Goal: Book appointment/travel/reservation

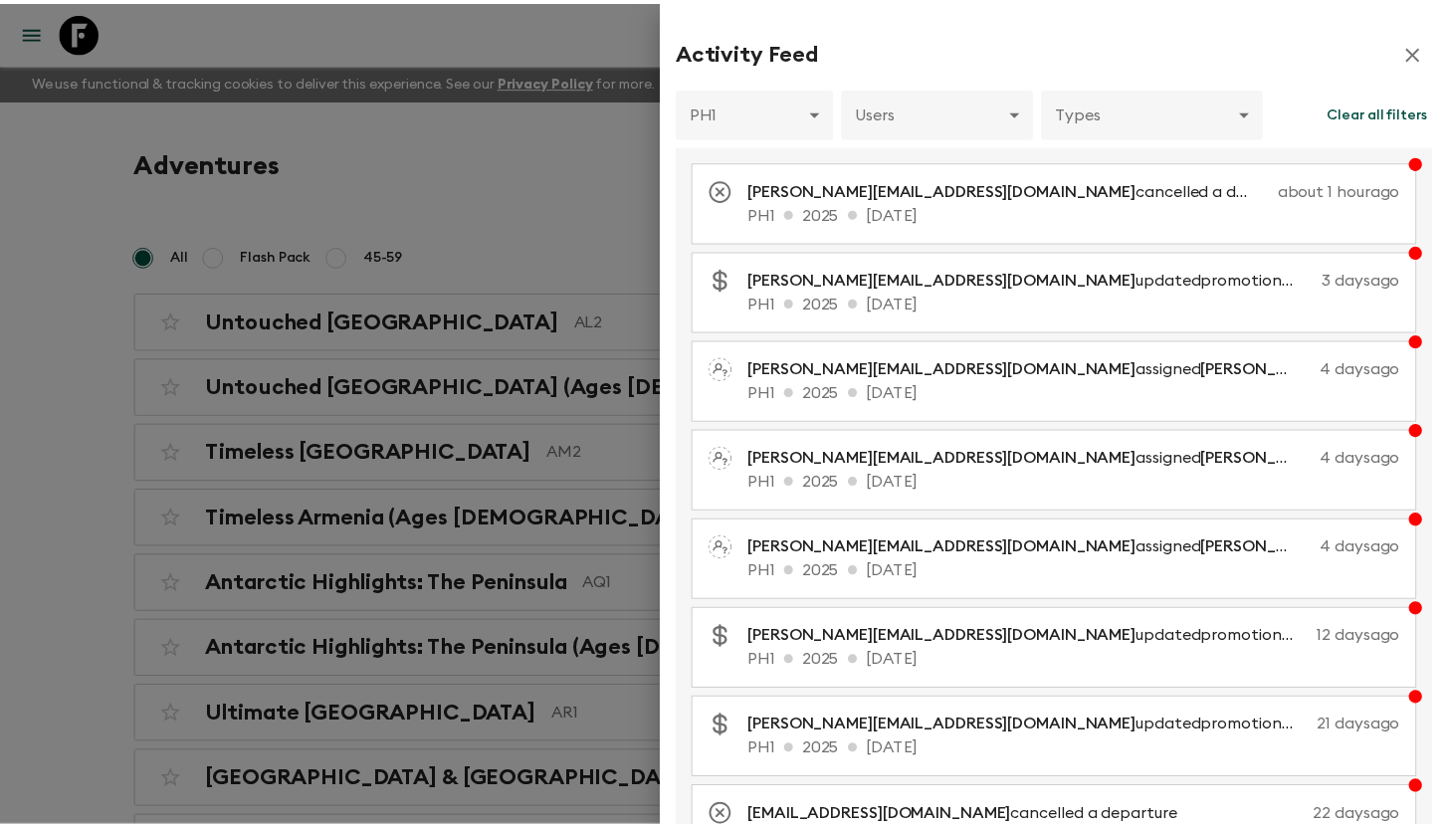
scroll to position [9224, 0]
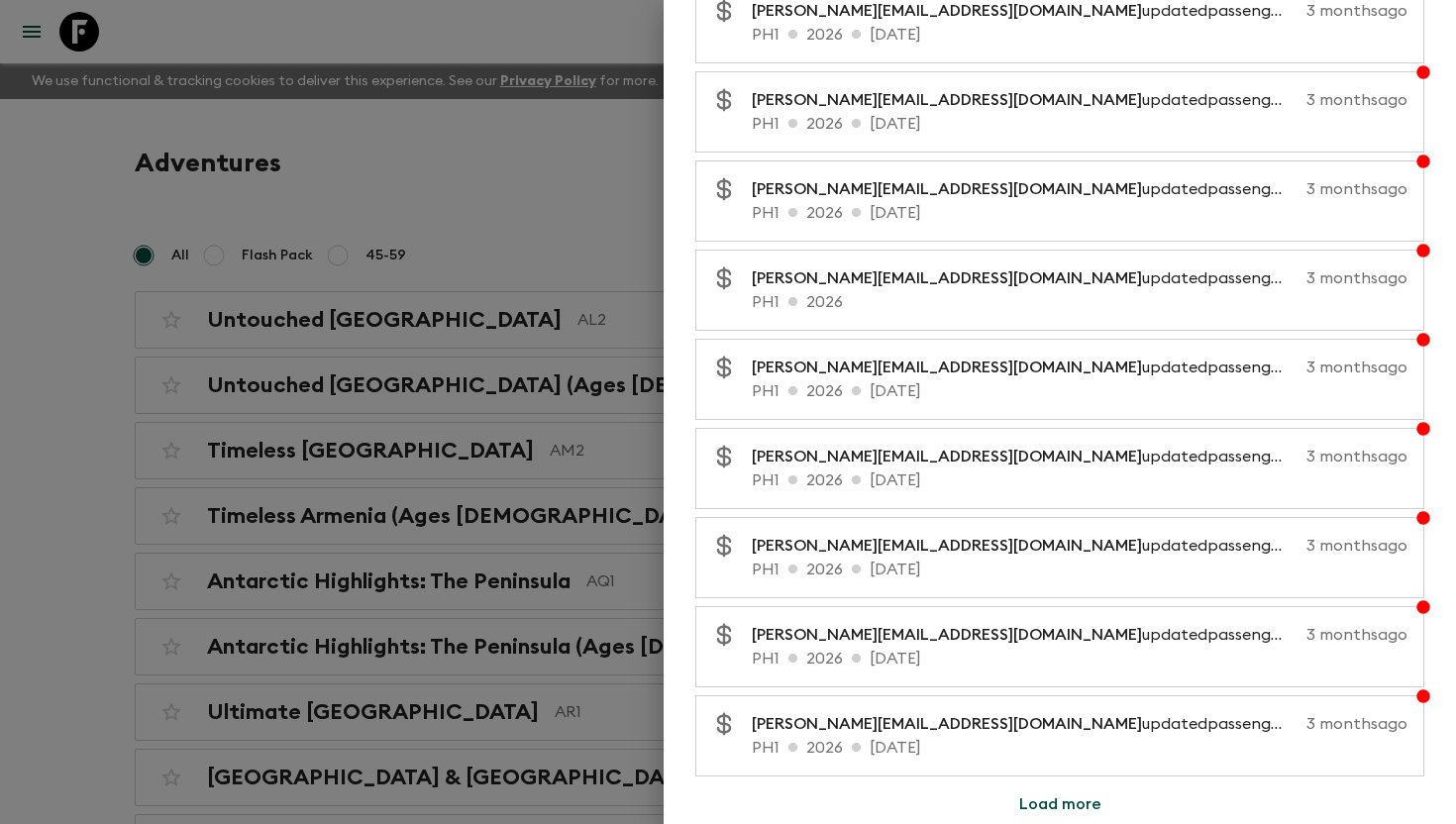
click at [137, 46] on div at bounding box center [728, 412] width 1456 height 824
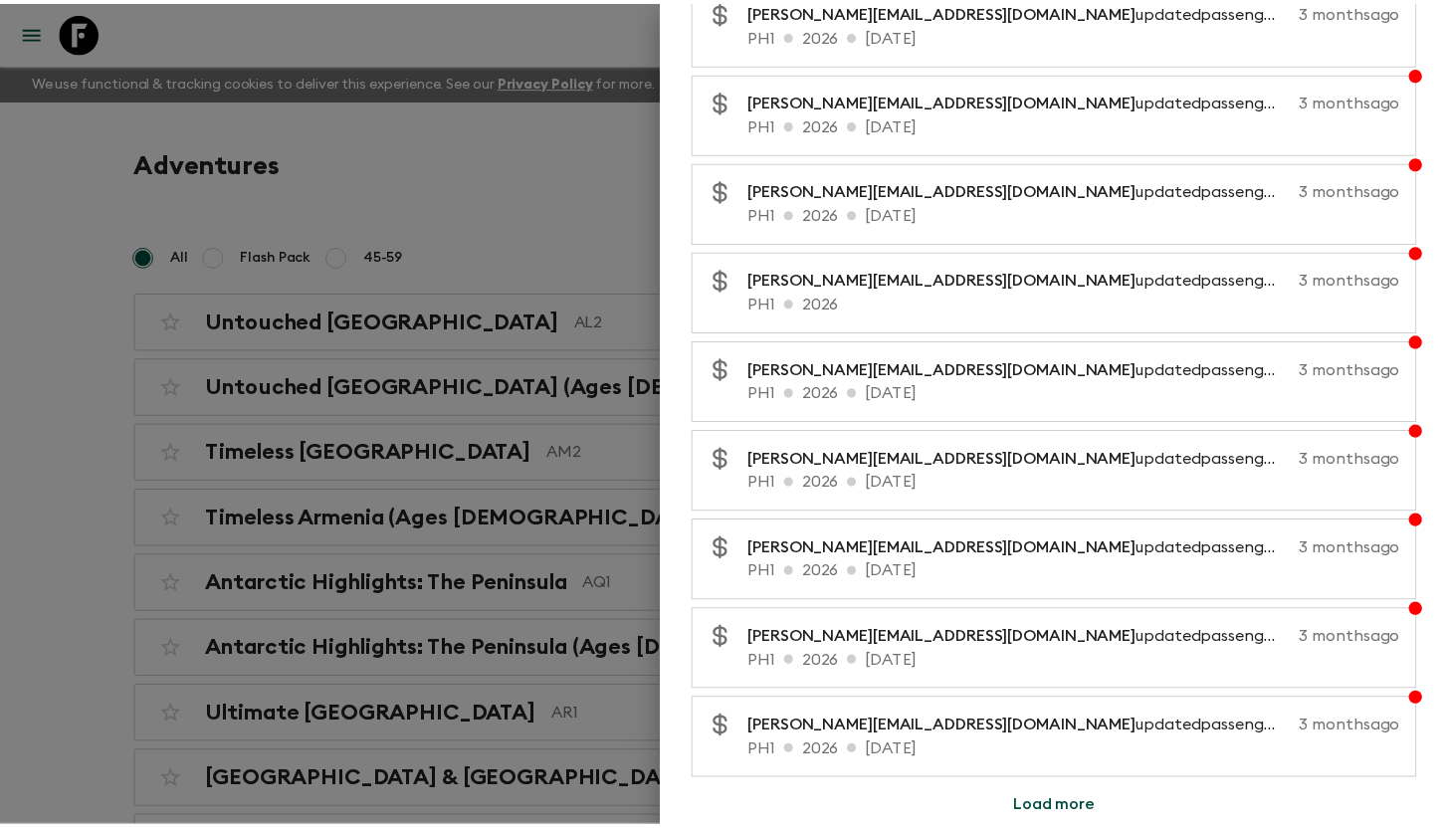
scroll to position [0, 0]
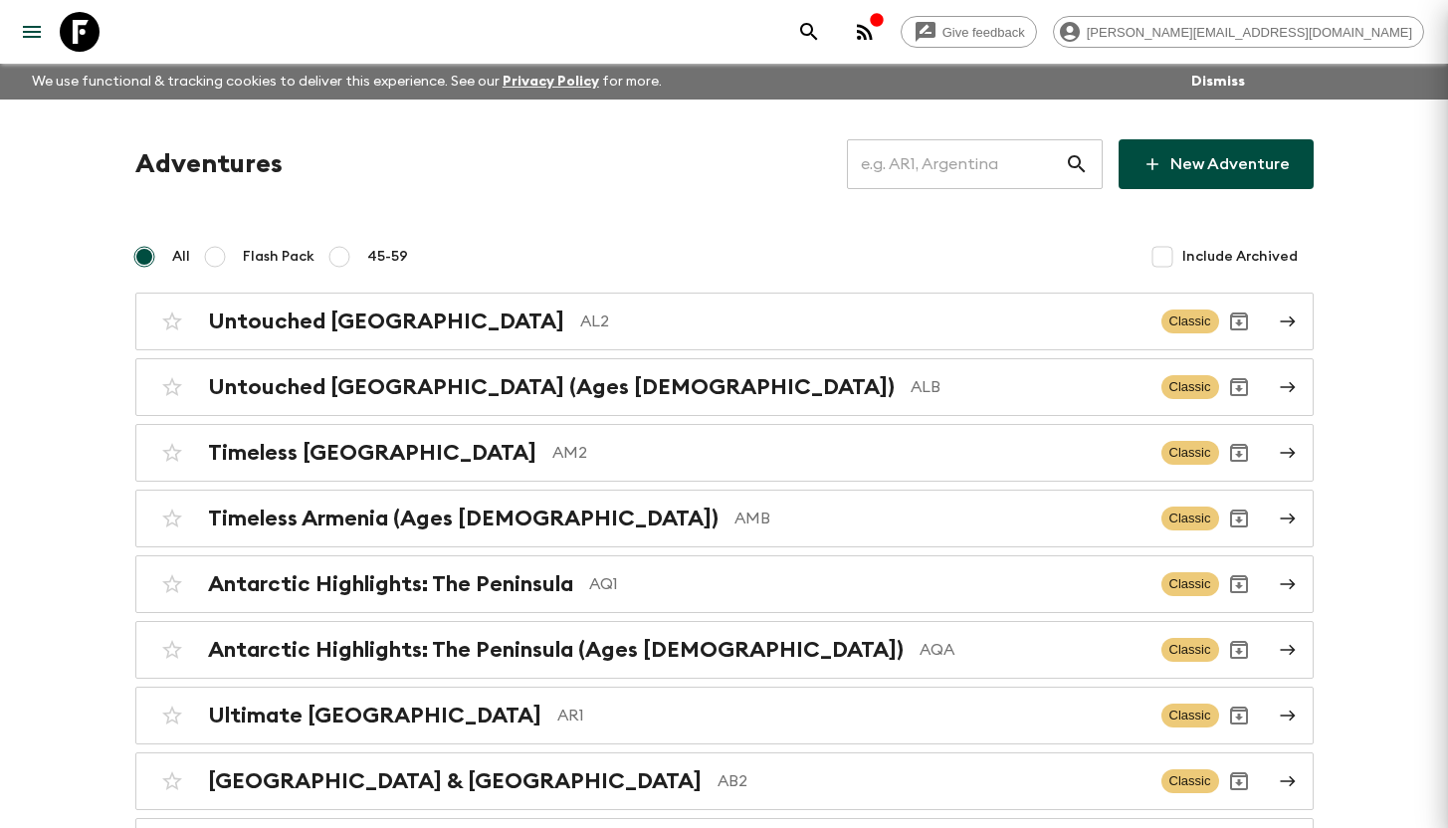
click at [89, 35] on icon at bounding box center [80, 32] width 40 height 40
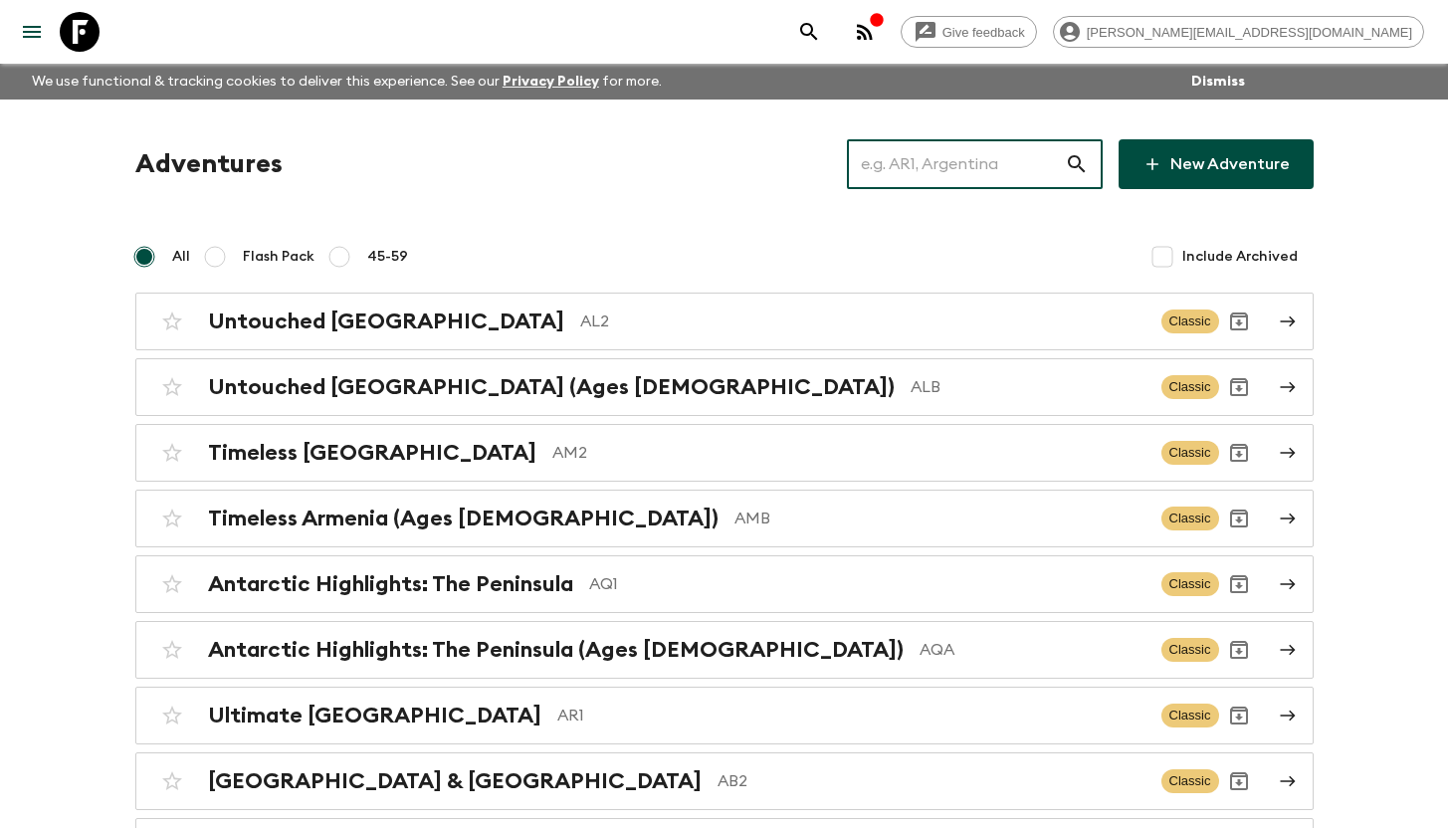
click at [950, 171] on input "text" at bounding box center [956, 164] width 218 height 56
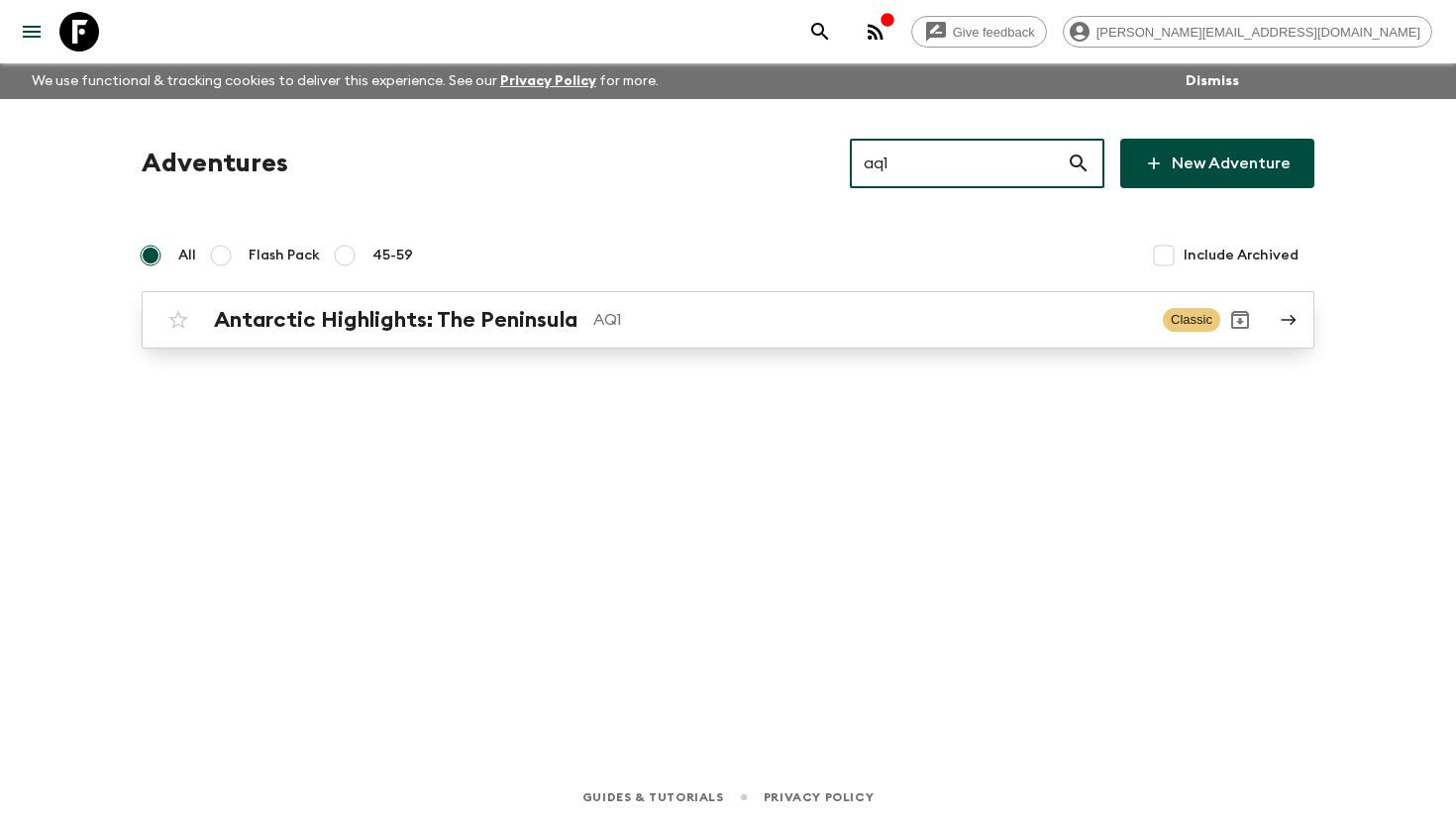
type input "aq1"
click at [578, 309] on div "Antarctic Highlights: The Peninsula AQ1" at bounding box center [680, 319] width 933 height 26
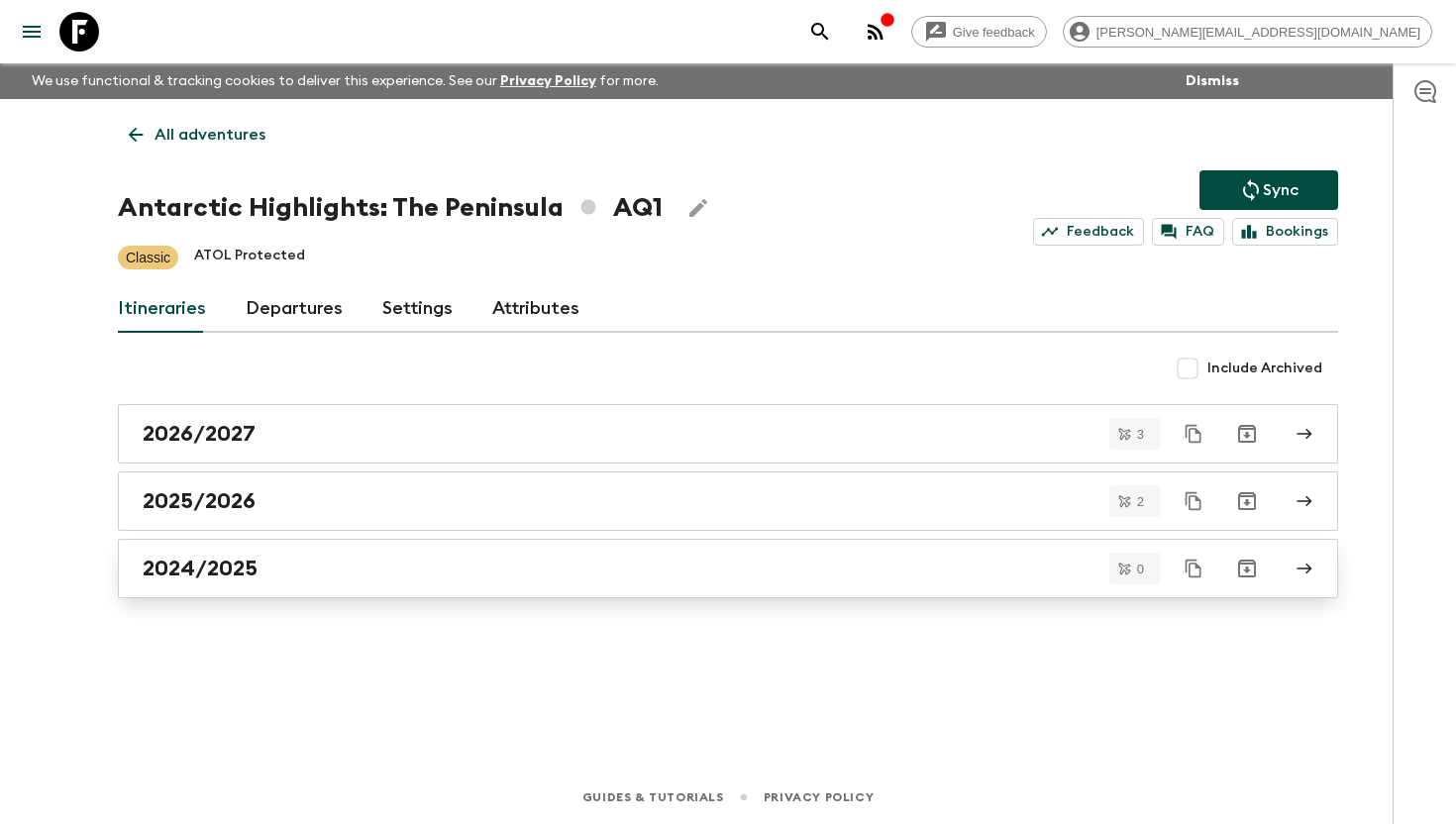
click at [219, 569] on h2 "2024/2025" at bounding box center [199, 568] width 114 height 26
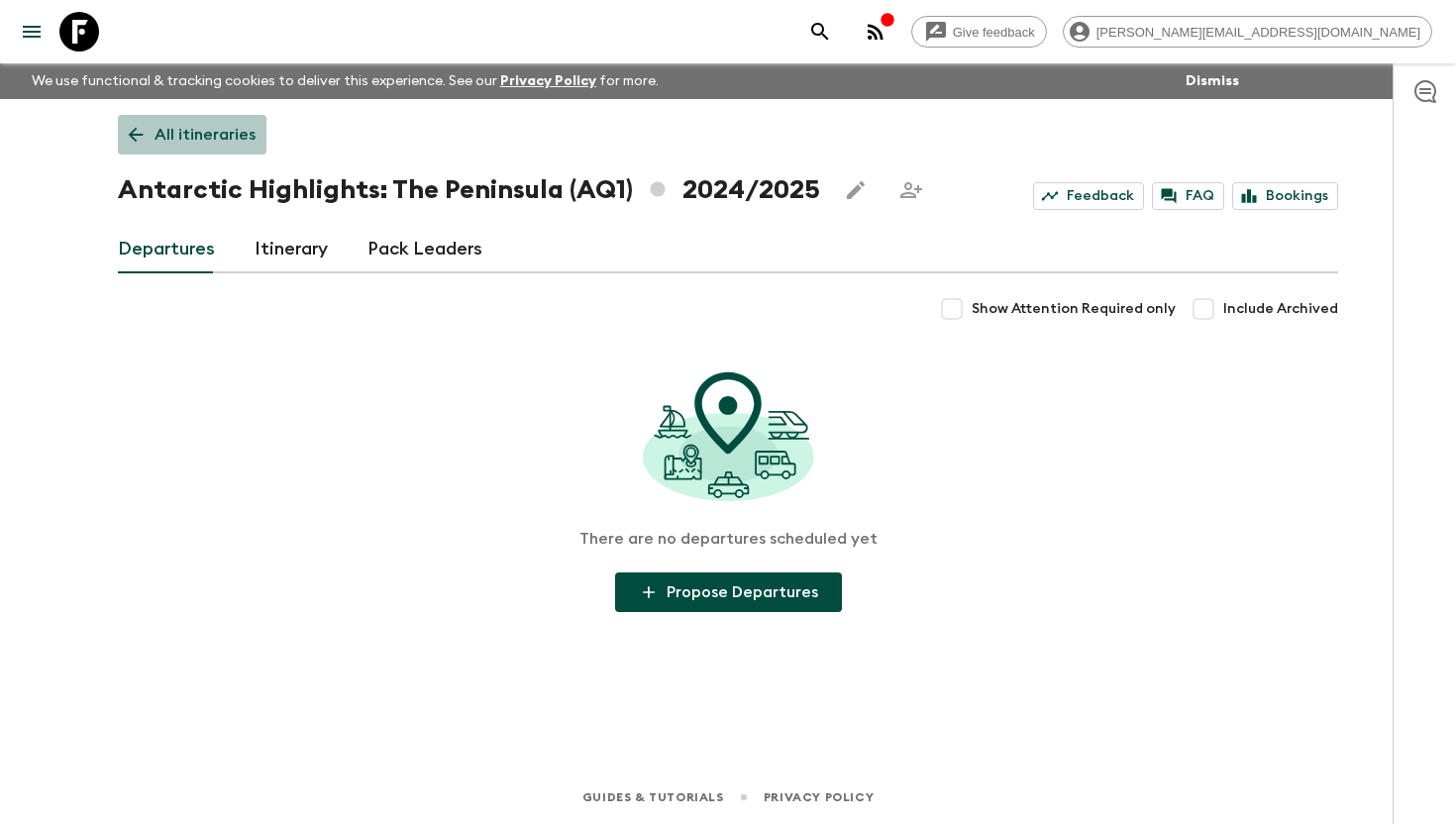
click at [166, 118] on link "All itineraries" at bounding box center [191, 134] width 148 height 40
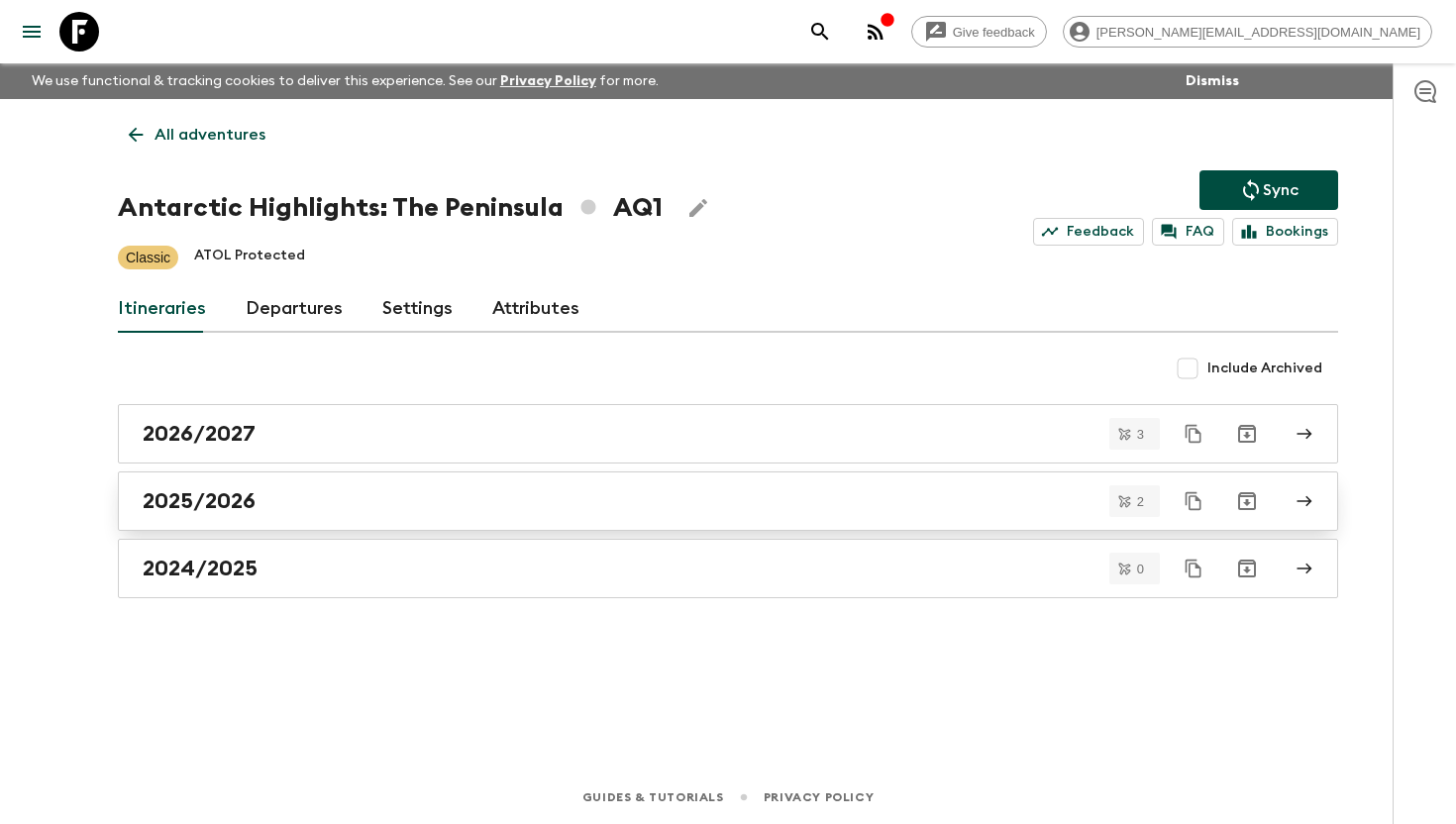
click at [190, 498] on h2 "2025/2026" at bounding box center [198, 502] width 112 height 26
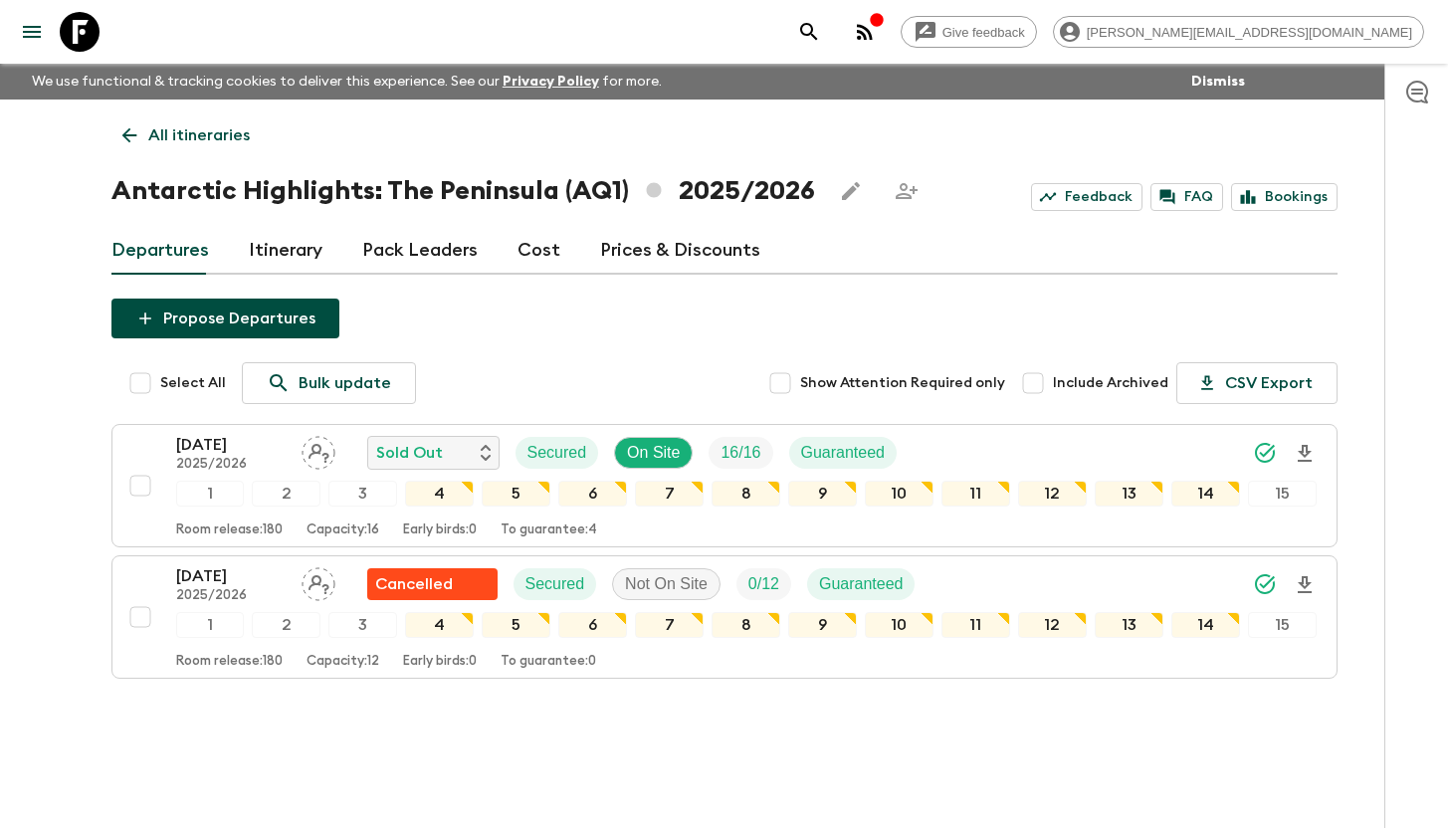
scroll to position [32, 0]
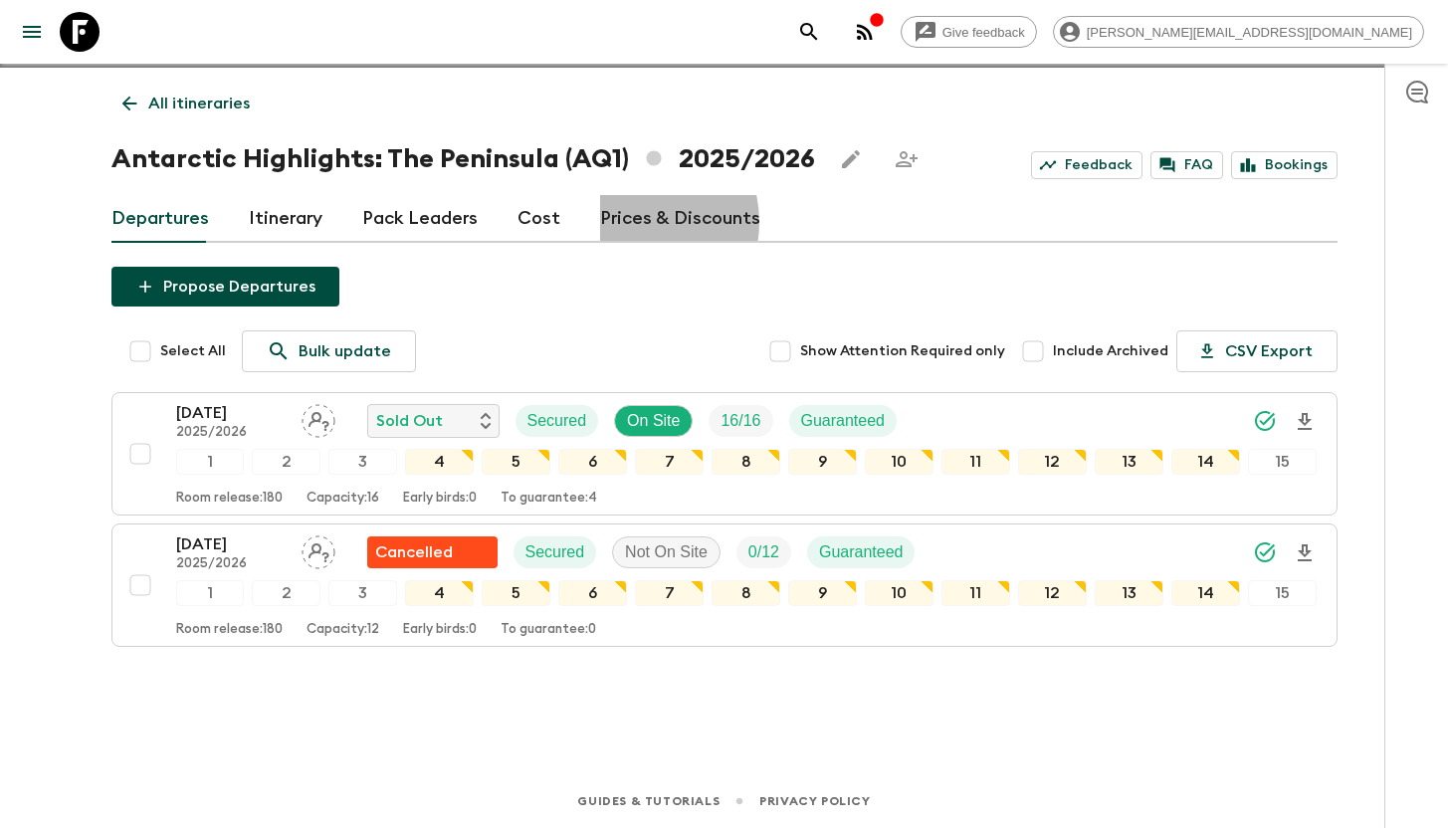
click at [622, 222] on link "Prices & Discounts" at bounding box center [680, 219] width 160 height 48
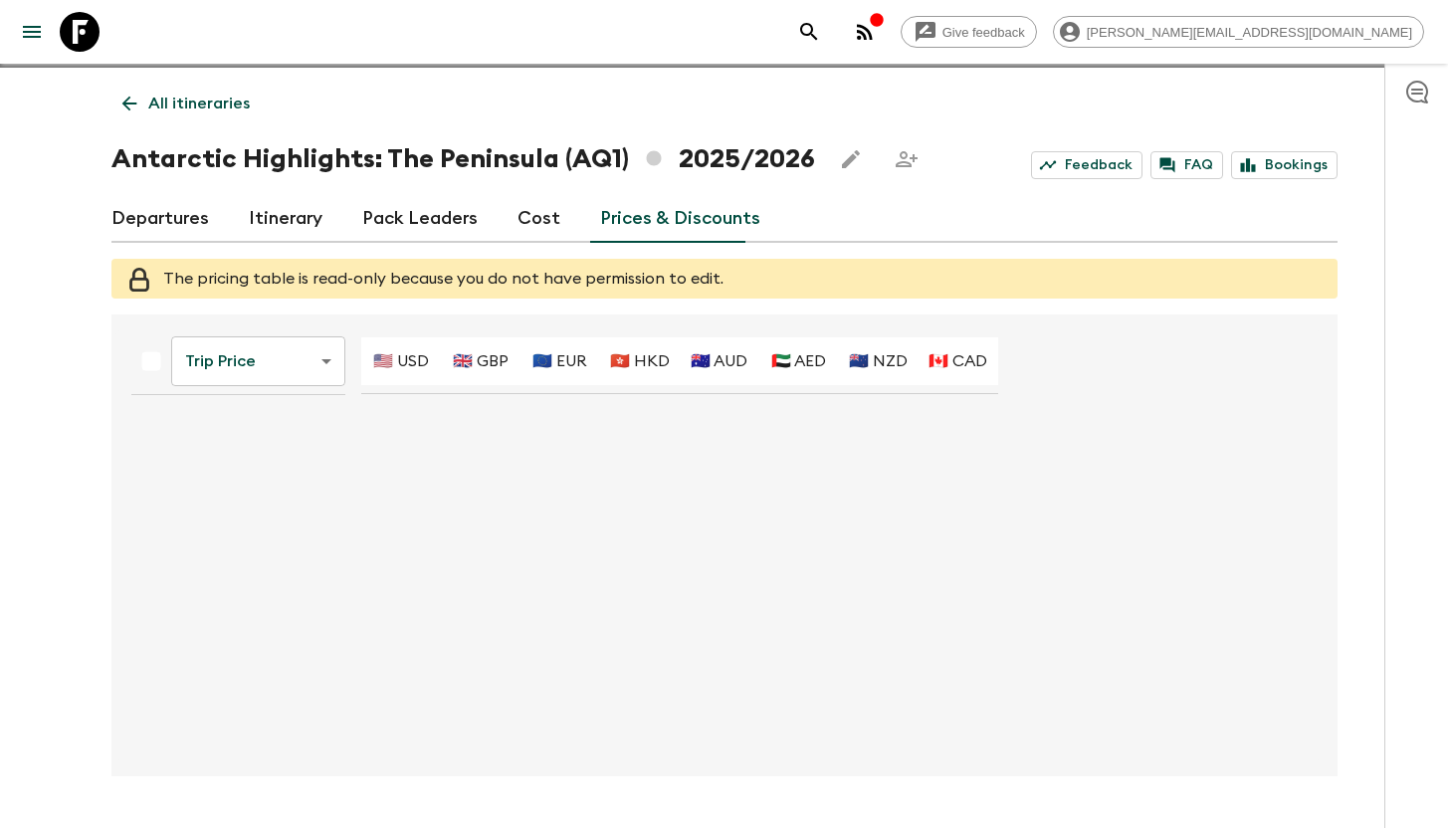
click at [167, 212] on link "Departures" at bounding box center [160, 219] width 98 height 48
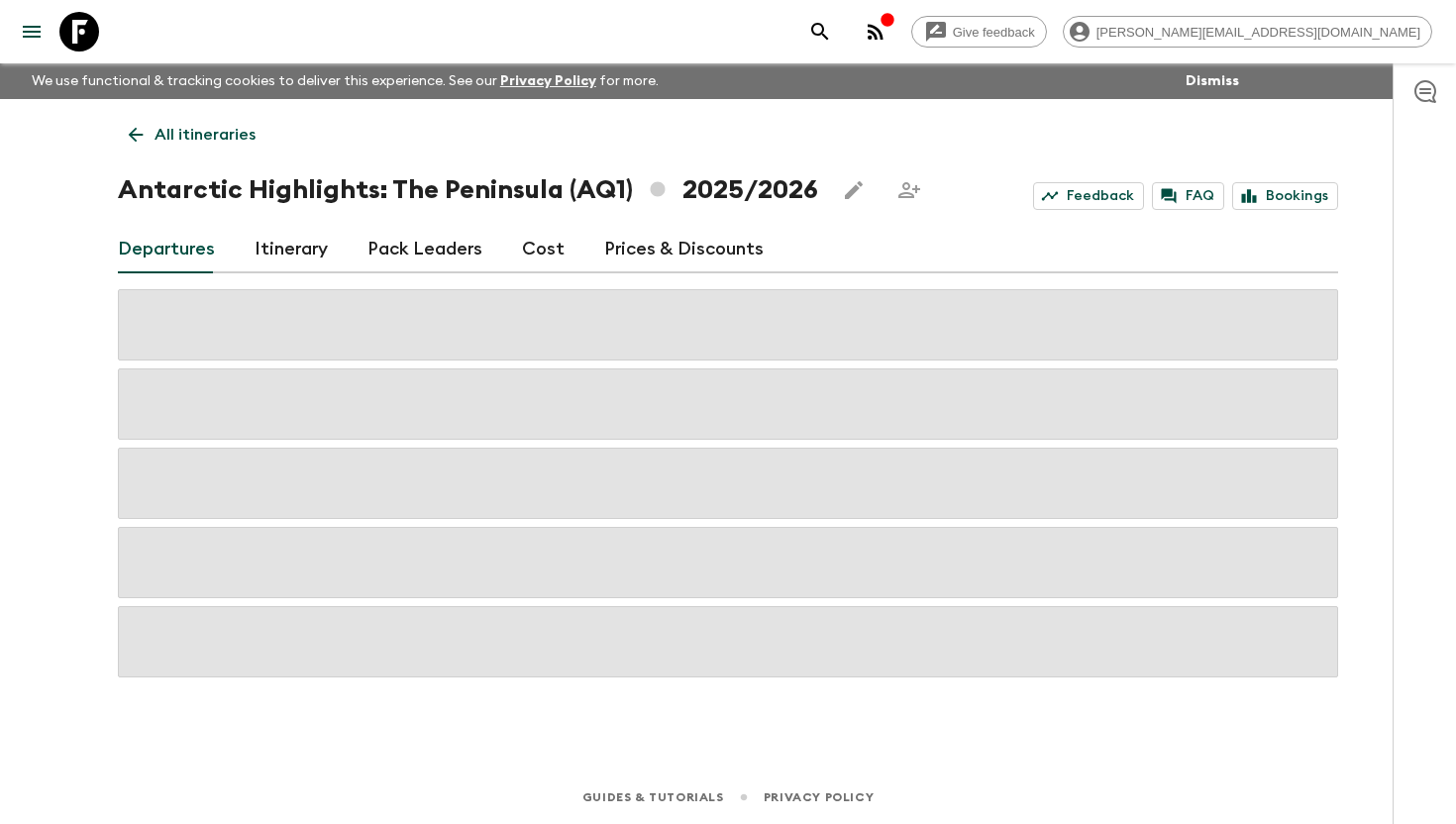
click at [139, 124] on icon at bounding box center [135, 134] width 22 height 22
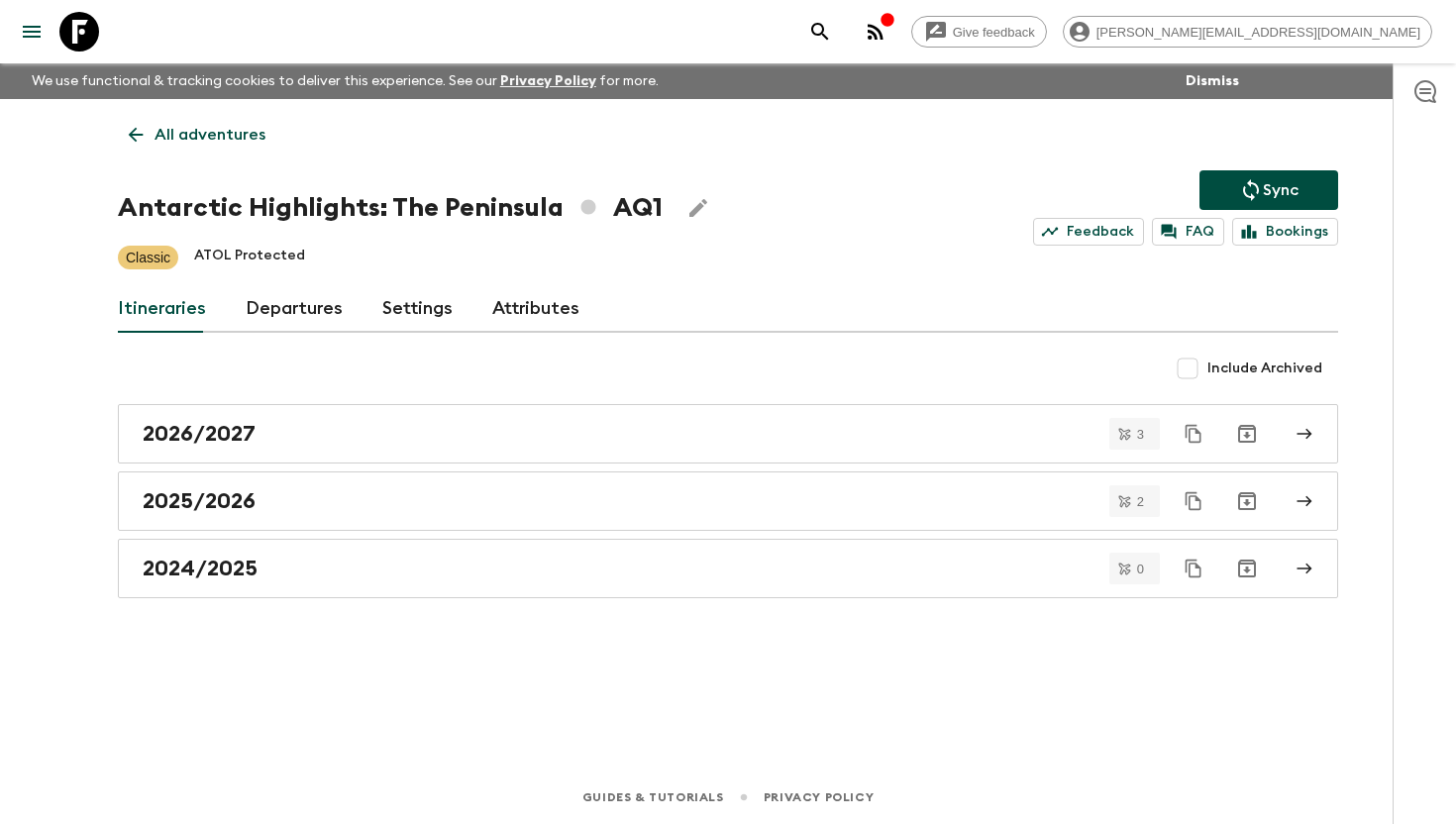
click at [515, 301] on link "Attributes" at bounding box center [536, 309] width 88 height 48
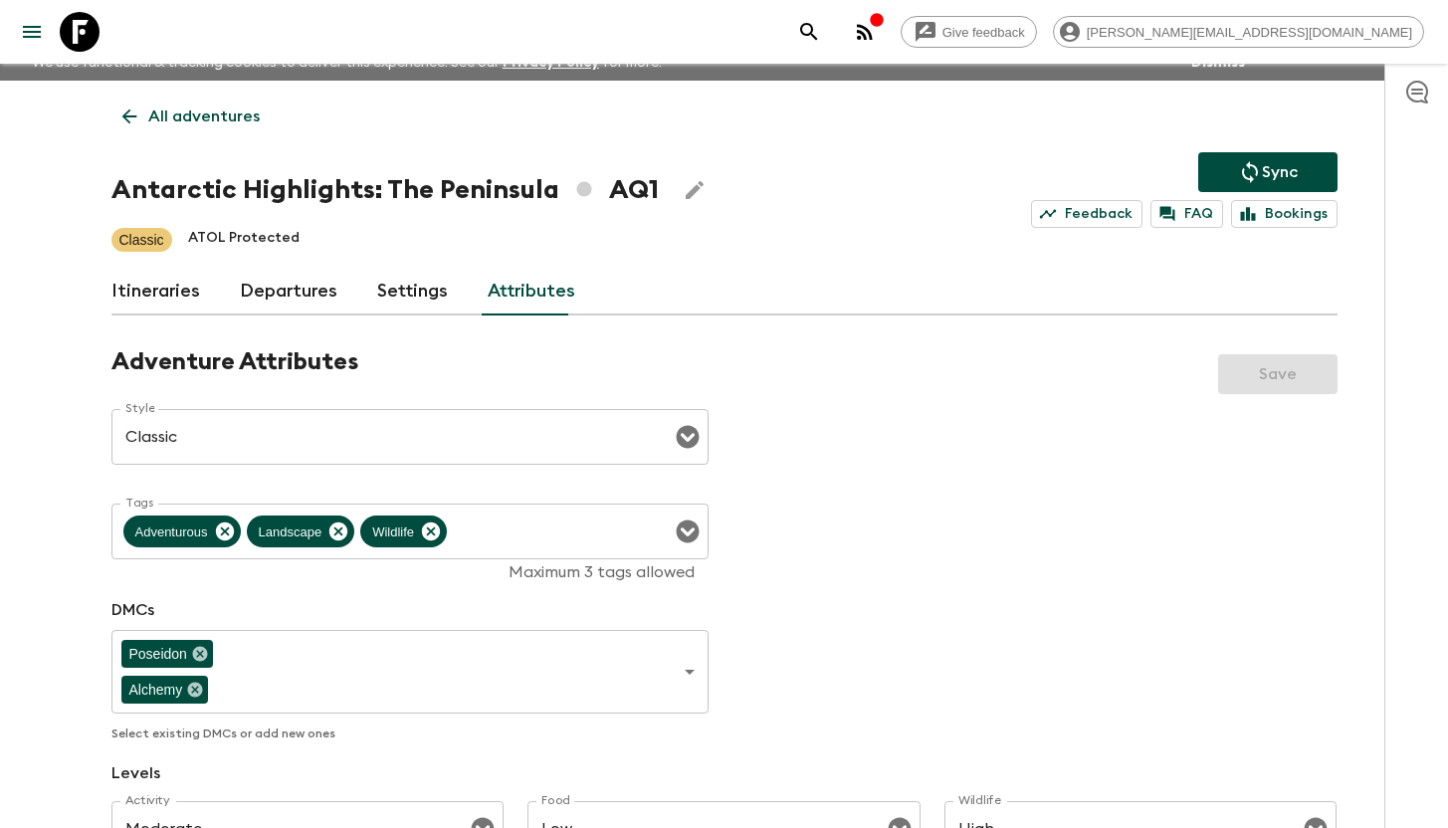
scroll to position [21, 0]
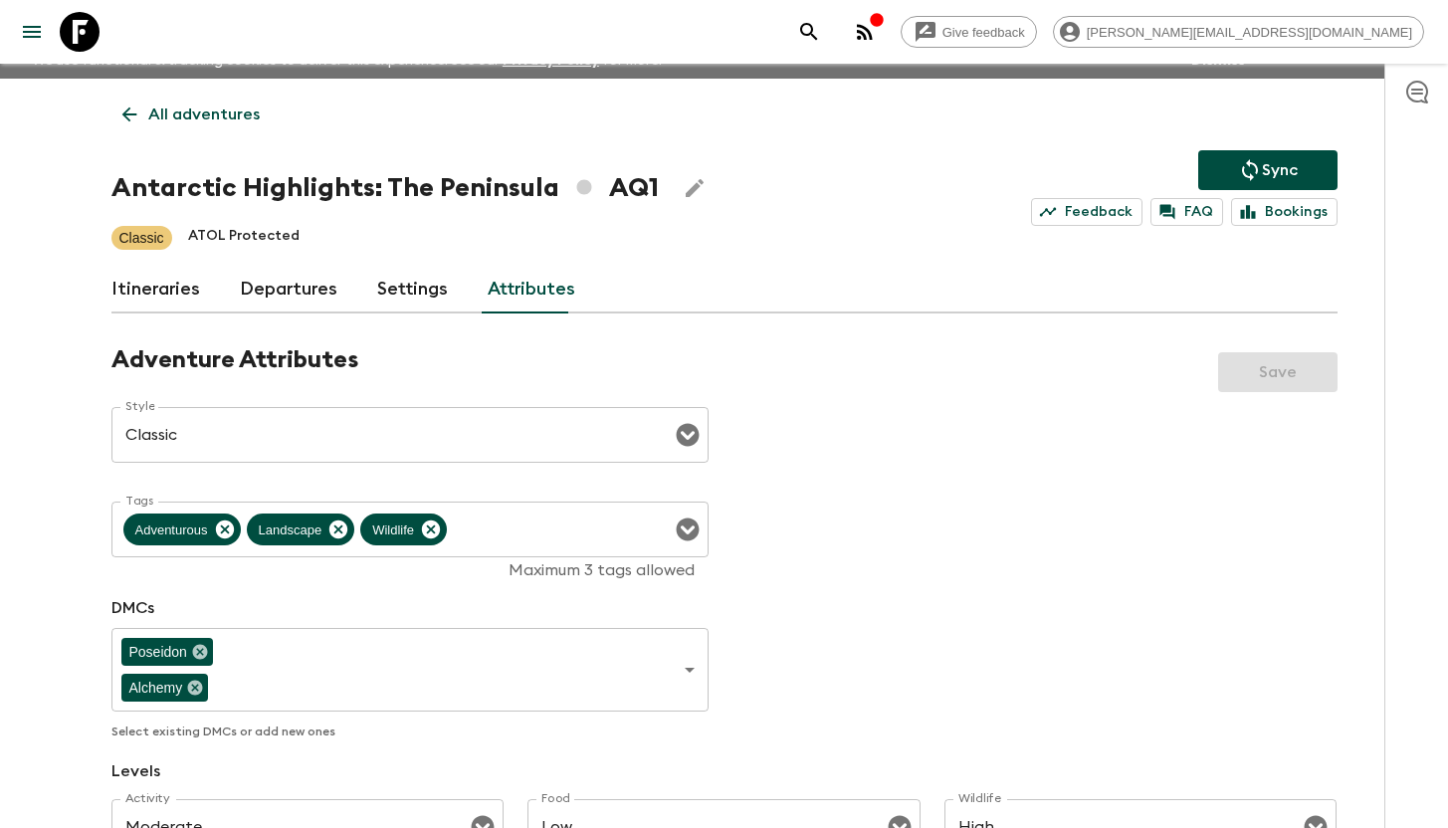
click at [167, 281] on link "Itineraries" at bounding box center [155, 290] width 89 height 48
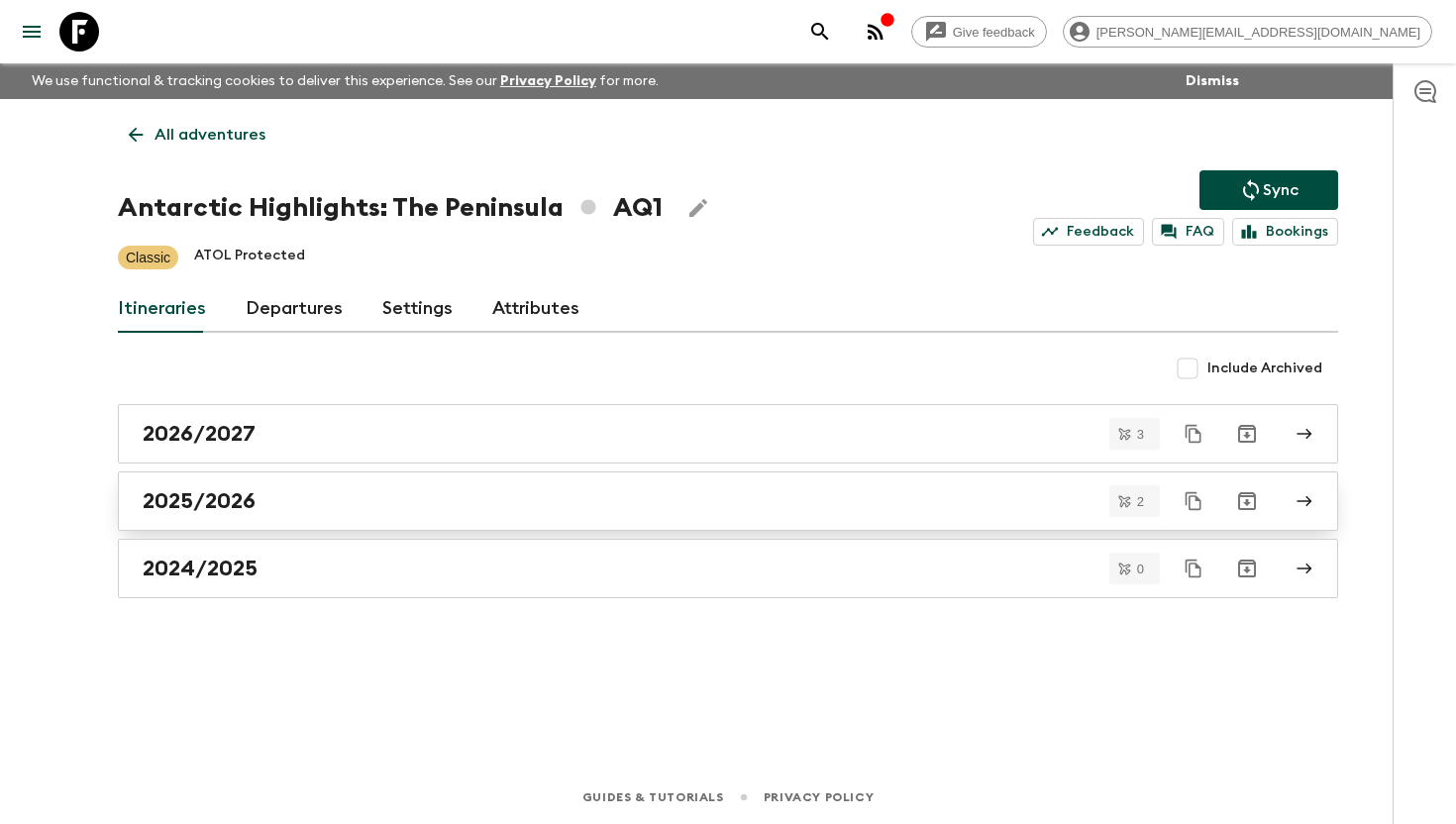
click at [213, 495] on h2 "2025/2026" at bounding box center [198, 502] width 112 height 26
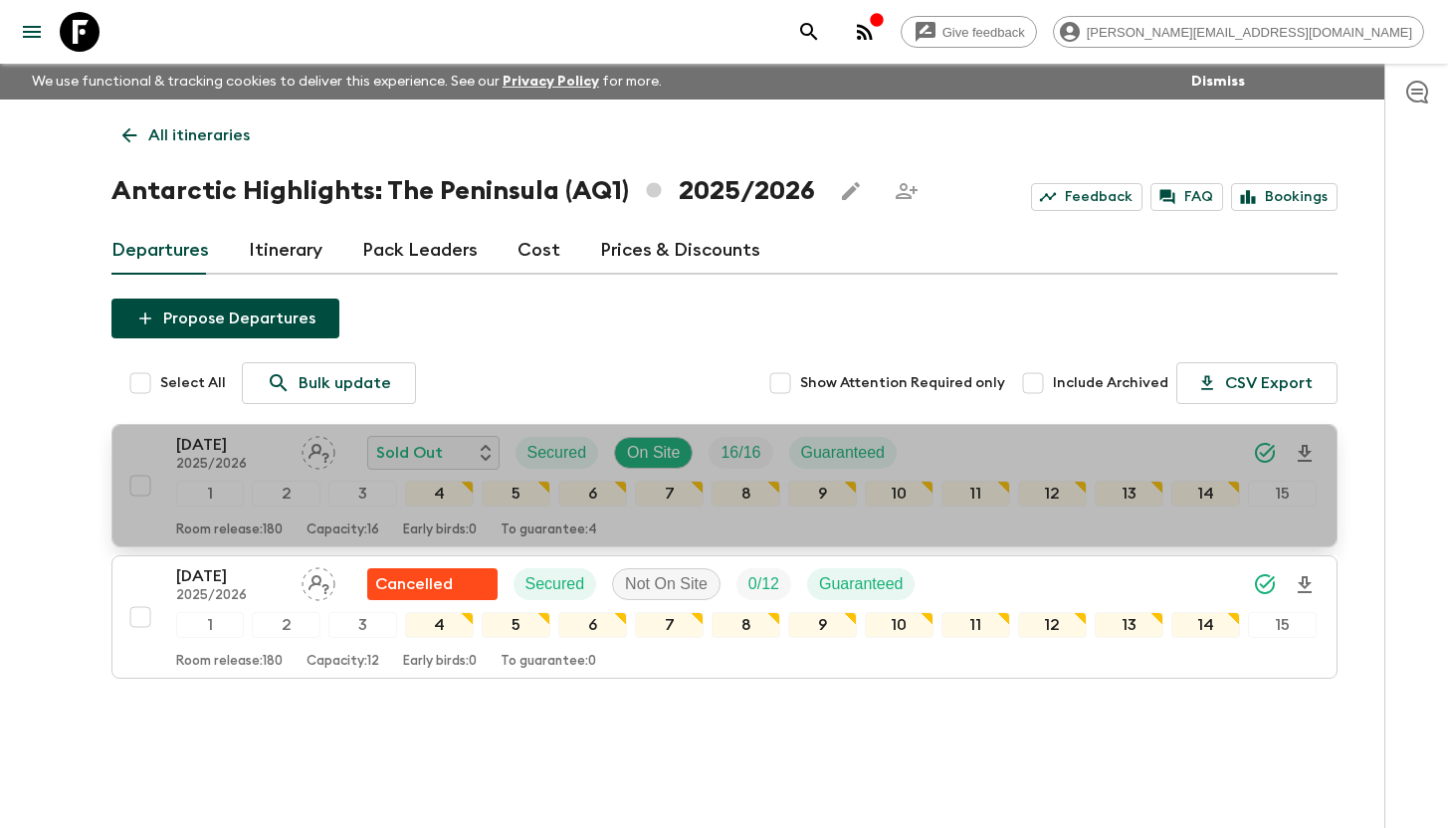
click at [233, 452] on p "[DATE]" at bounding box center [230, 445] width 109 height 24
